Goal: Navigation & Orientation: Find specific page/section

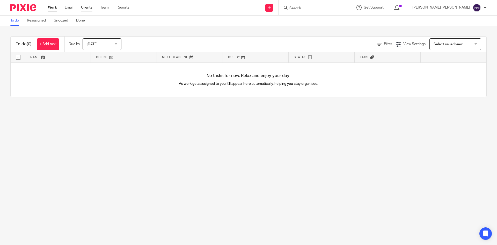
click at [90, 10] on link "Clients" at bounding box center [86, 7] width 11 height 5
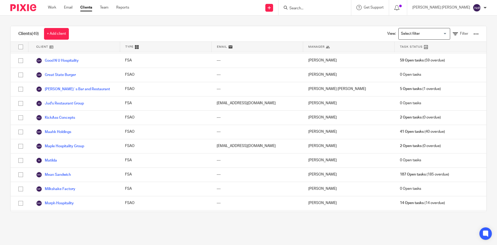
scroll to position [155, 0]
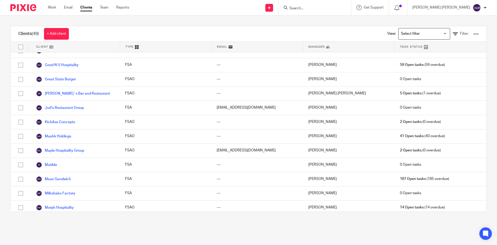
click at [106, 11] on div "Work Email Clients Team Reports Work Email Clients Team Reports Settings" at bounding box center [90, 7] width 94 height 15
click at [106, 9] on link "Team" at bounding box center [104, 7] width 9 height 5
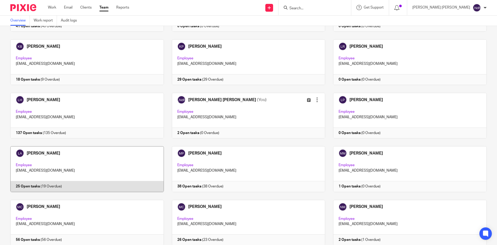
scroll to position [337, 0]
click at [96, 168] on link at bounding box center [83, 169] width 162 height 46
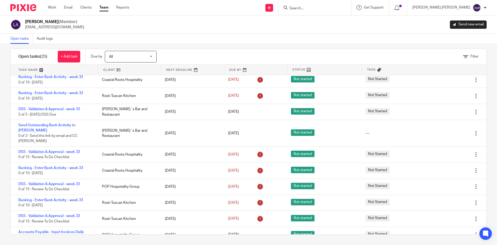
scroll to position [206, 0]
